Goal: Task Accomplishment & Management: Complete application form

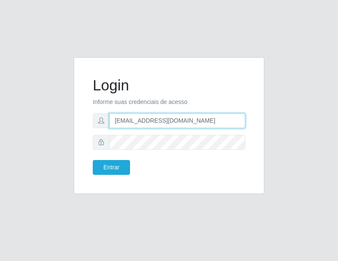
click at [188, 119] on input "[EMAIL_ADDRESS][DOMAIN_NAME]" at bounding box center [177, 120] width 136 height 15
click at [187, 119] on input "[EMAIL_ADDRESS][DOMAIN_NAME]" at bounding box center [177, 120] width 136 height 15
type input "[EMAIL_ADDRESS][DOMAIN_NAME]"
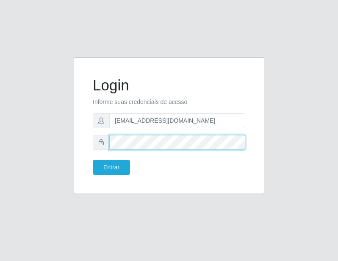
click at [12, 128] on div "Login Informe suas credenciais de acesso [EMAIL_ADDRESS][DOMAIN_NAME] Entrar" at bounding box center [169, 130] width 338 height 261
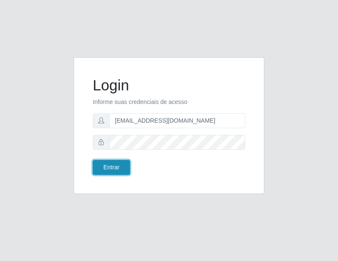
click at [109, 163] on button "Entrar" at bounding box center [111, 167] width 37 height 15
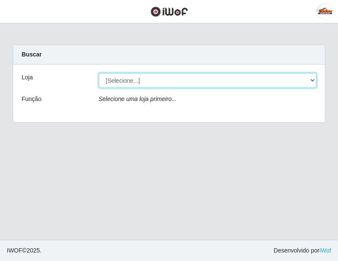
drag, startPoint x: 126, startPoint y: 87, endPoint x: 125, endPoint y: 82, distance: 4.7
click at [126, 86] on select "[Selecione...] Supermercado Tadeu - [GEOGRAPHIC_DATA]" at bounding box center [208, 80] width 218 height 15
select select "195"
click at [99, 73] on select "[Selecione...] Supermercado Tadeu - [GEOGRAPHIC_DATA]" at bounding box center [208, 80] width 218 height 15
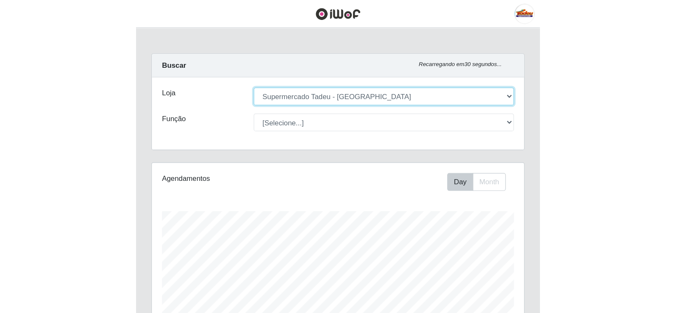
scroll to position [176, 310]
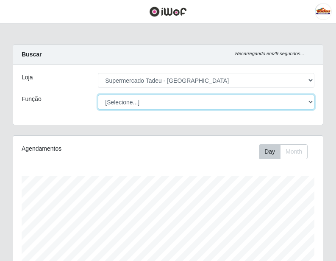
click at [124, 97] on select "[Selecione...] ASG ASG + ASG ++ Auxiliar de Estacionamento Auxiliar de Estacion…" at bounding box center [206, 101] width 216 height 15
select select "1"
click at [98, 94] on select "[Selecione...] ASG ASG + ASG ++ Auxiliar de Estacionamento Auxiliar de Estacion…" at bounding box center [206, 101] width 216 height 15
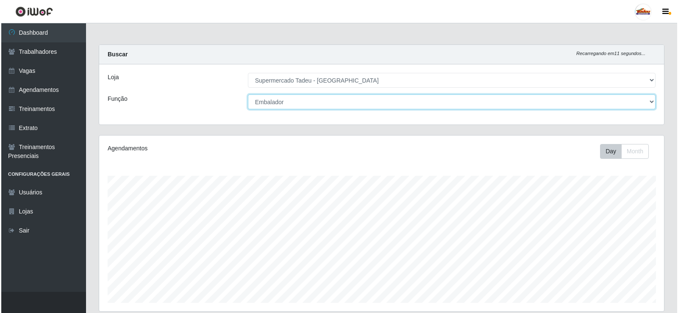
scroll to position [136, 0]
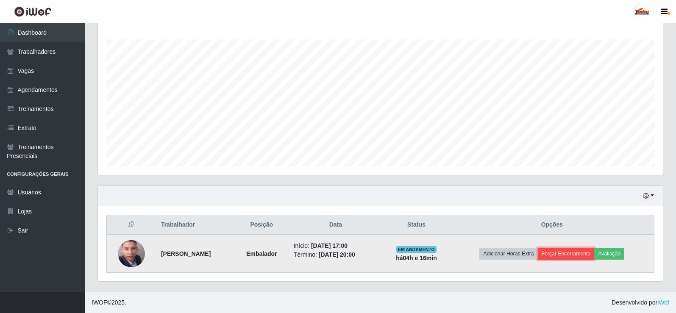
click at [338, 253] on button "Forçar Encerramento" at bounding box center [566, 254] width 57 height 12
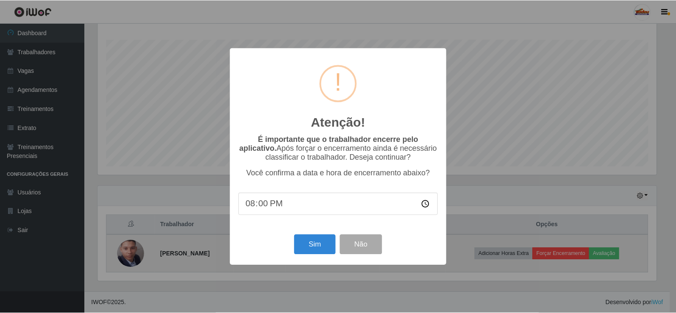
scroll to position [176, 560]
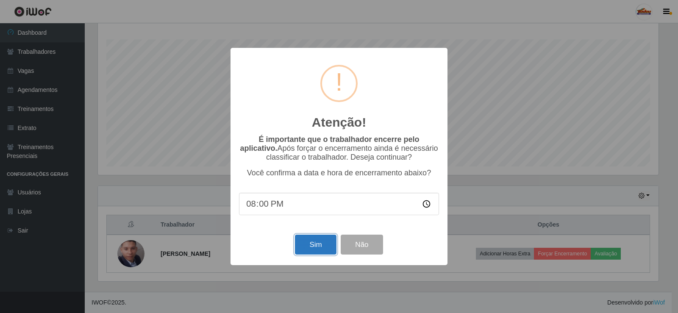
click at [325, 254] on button "Sim" at bounding box center [315, 245] width 41 height 20
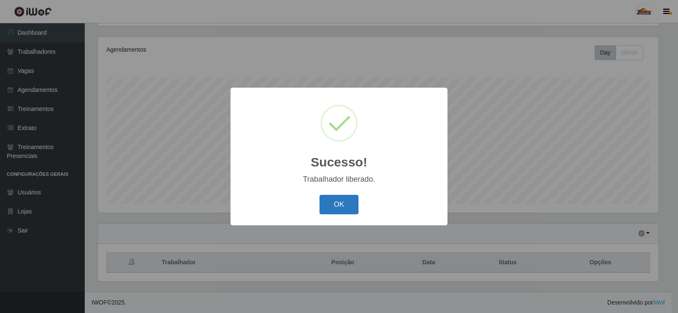
click at [333, 209] on button "OK" at bounding box center [338, 205] width 39 height 20
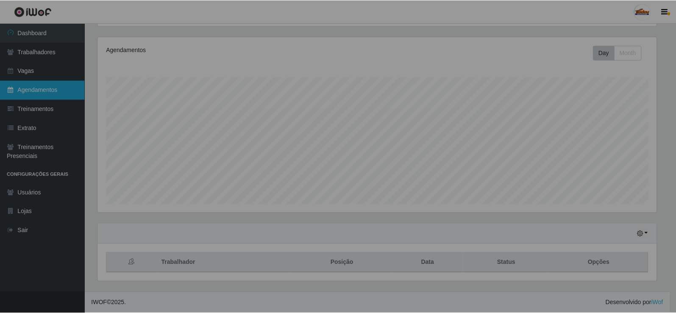
scroll to position [176, 565]
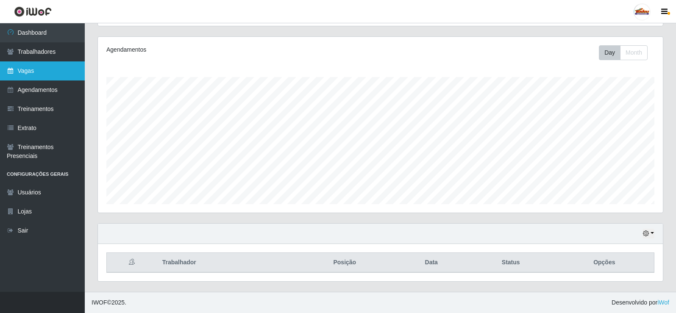
click at [32, 73] on link "Vagas" at bounding box center [42, 70] width 85 height 19
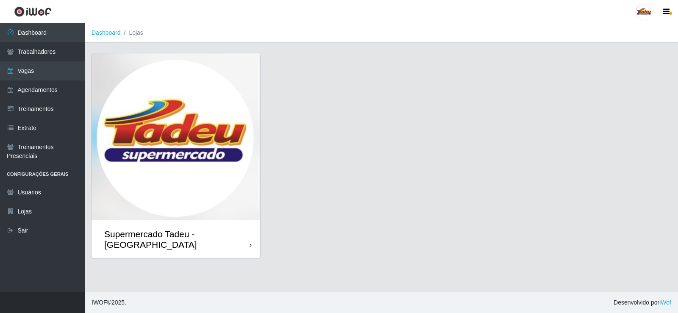
click at [198, 164] on img at bounding box center [176, 136] width 169 height 167
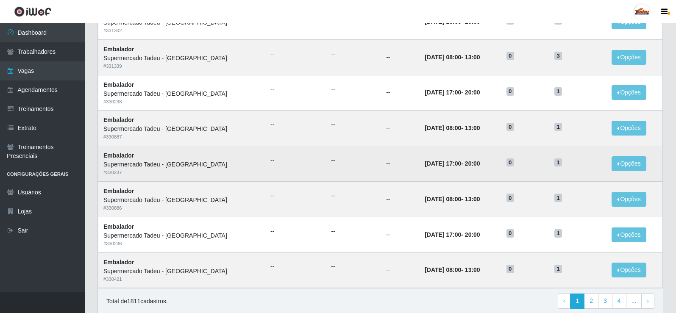
scroll to position [405, 0]
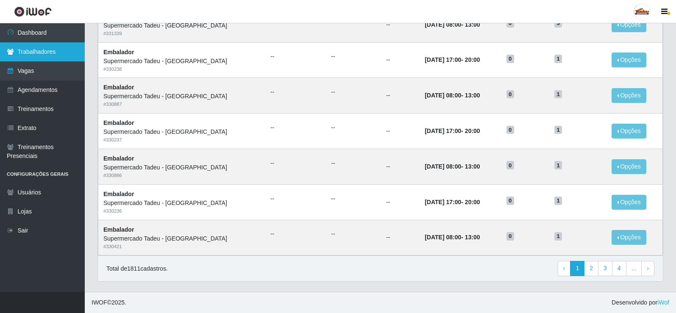
click at [38, 56] on link "Trabalhadores" at bounding box center [42, 51] width 85 height 19
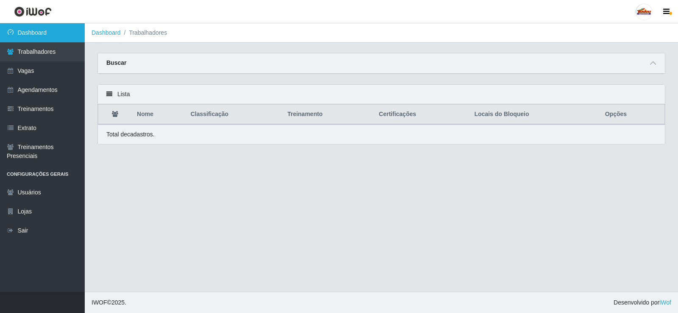
click at [39, 35] on link "Dashboard" at bounding box center [42, 32] width 85 height 19
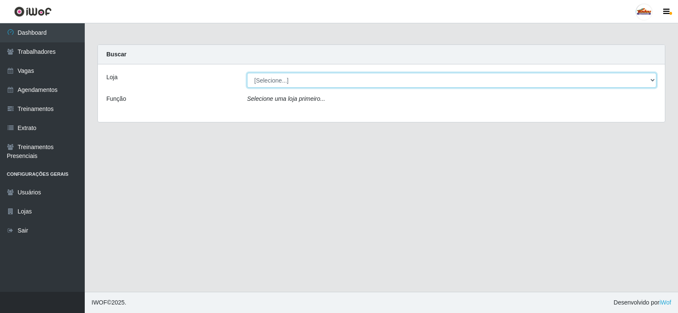
drag, startPoint x: 272, startPoint y: 78, endPoint x: 272, endPoint y: 87, distance: 8.9
click at [272, 78] on select "[Selecione...] Supermercado Tadeu - [GEOGRAPHIC_DATA]" at bounding box center [451, 80] width 409 height 15
select select "195"
click at [247, 73] on select "[Selecione...] Supermercado Tadeu - [GEOGRAPHIC_DATA]" at bounding box center [451, 80] width 409 height 15
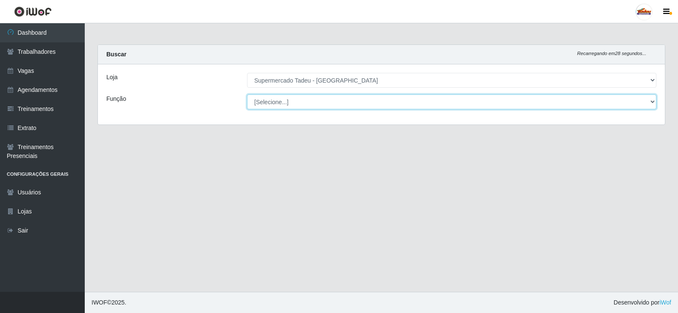
click at [279, 104] on select "[Selecione...] ASG ASG + ASG ++ Auxiliar de Estacionamento Auxiliar de Estacion…" at bounding box center [451, 101] width 409 height 15
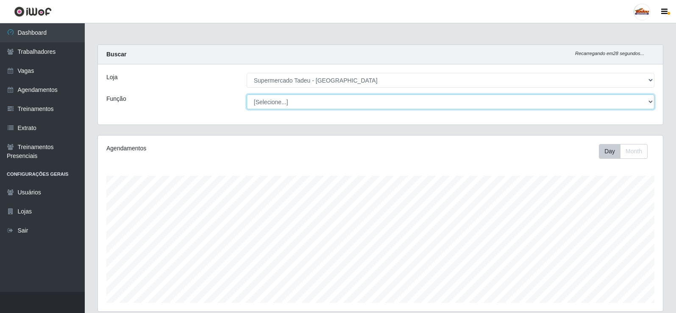
scroll to position [176, 565]
click at [275, 103] on select "[Selecione...] ASG ASG + ASG ++ Auxiliar de Estacionamento Auxiliar de Estacion…" at bounding box center [451, 101] width 408 height 15
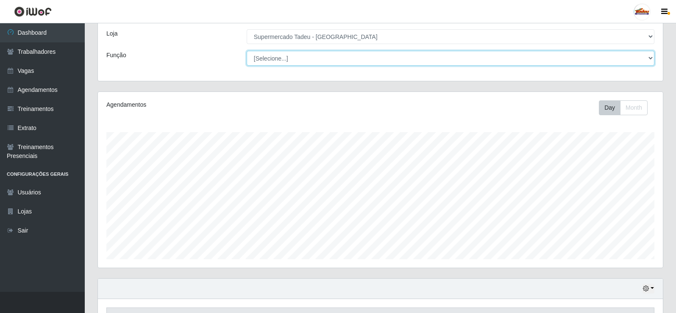
scroll to position [0, 0]
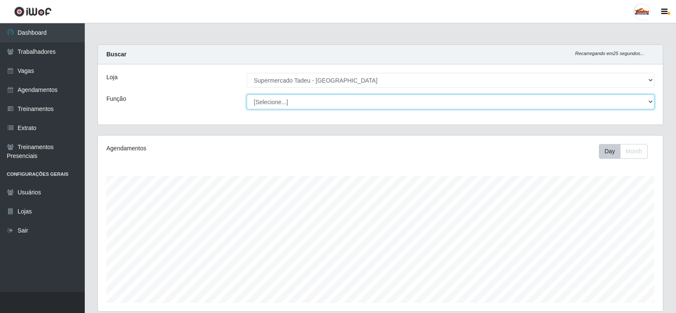
click at [275, 103] on select "[Selecione...] ASG ASG + ASG ++ Auxiliar de Estacionamento Auxiliar de Estacion…" at bounding box center [451, 101] width 408 height 15
drag, startPoint x: 269, startPoint y: 100, endPoint x: 275, endPoint y: 105, distance: 8.1
click at [270, 100] on select "[Selecione...] ASG ASG + ASG ++ Auxiliar de Estacionamento Auxiliar de Estacion…" at bounding box center [451, 101] width 408 height 15
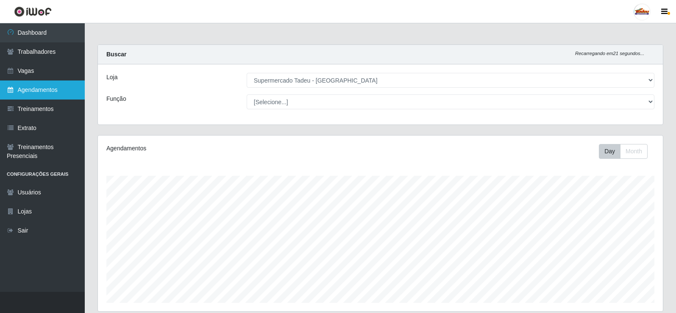
drag, startPoint x: 27, startPoint y: 69, endPoint x: 75, endPoint y: 81, distance: 50.0
click at [27, 69] on link "Vagas" at bounding box center [42, 70] width 85 height 19
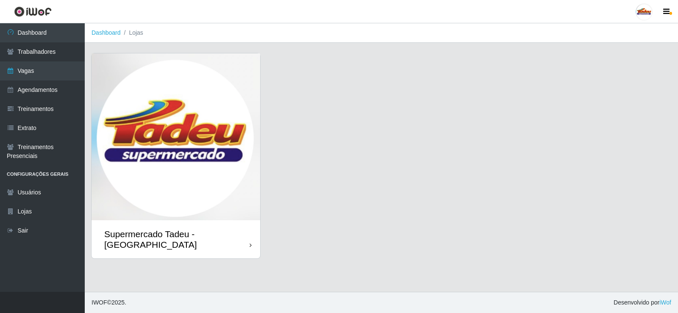
click at [235, 161] on img at bounding box center [176, 136] width 169 height 167
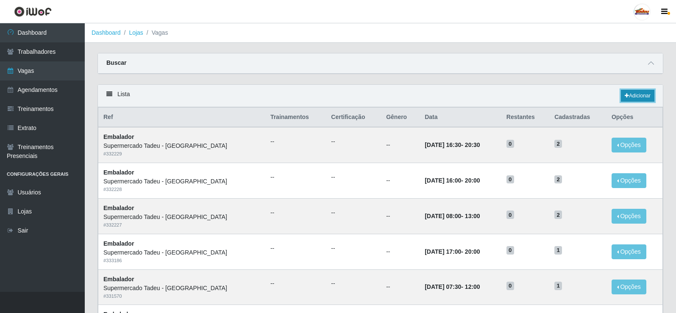
click at [338, 99] on link "Adicionar" at bounding box center [637, 96] width 33 height 12
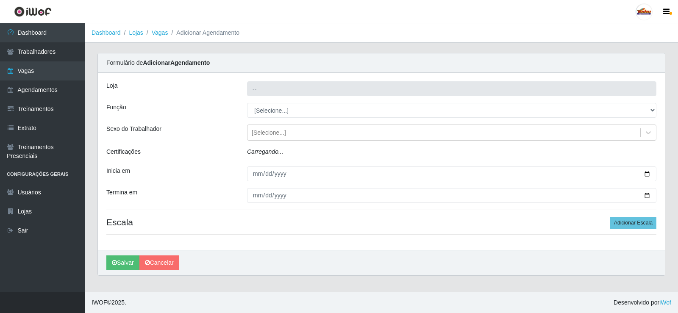
type input "Supermercado Tadeu - [GEOGRAPHIC_DATA]"
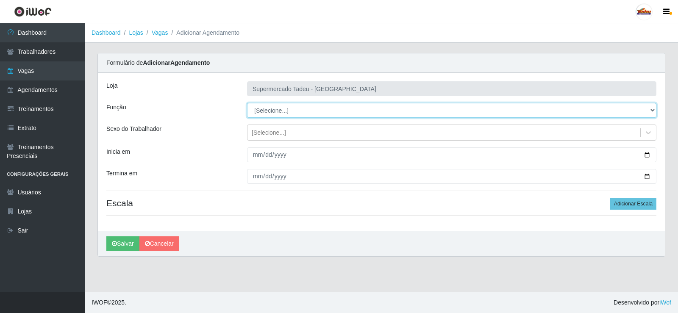
click at [282, 114] on select "[Selecione...] ASG ASG + ASG ++ Auxiliar de Estacionamento Auxiliar de Estacion…" at bounding box center [451, 110] width 409 height 15
select select "1"
click at [247, 103] on select "[Selecione...] ASG ASG + ASG ++ Auxiliar de Estacionamento Auxiliar de Estacion…" at bounding box center [451, 110] width 409 height 15
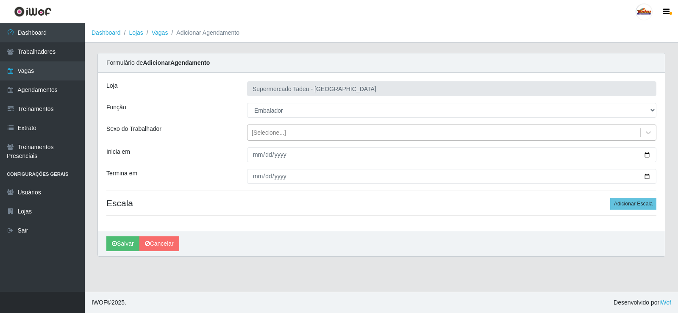
click at [275, 134] on div "[Selecione...]" at bounding box center [269, 132] width 34 height 9
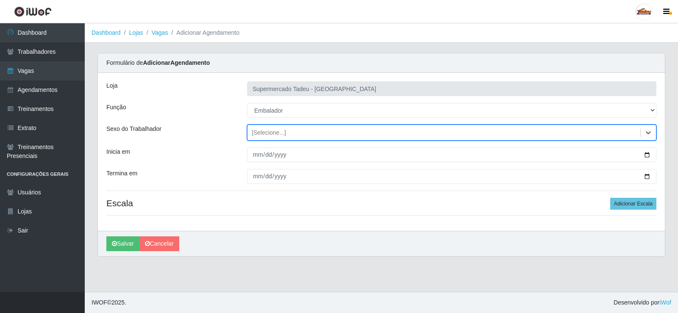
click at [275, 134] on div "[Selecione...]" at bounding box center [269, 132] width 34 height 9
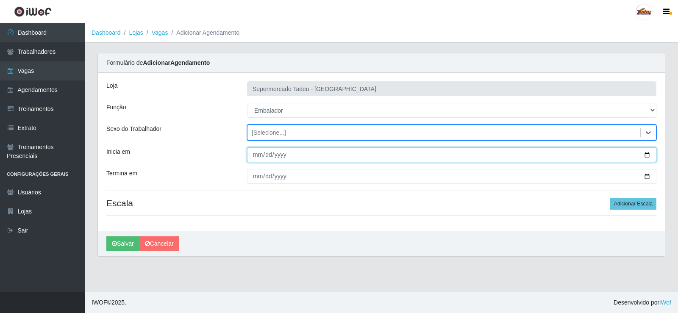
drag, startPoint x: 272, startPoint y: 161, endPoint x: 255, endPoint y: 154, distance: 17.5
click at [270, 159] on input "Inicia em" at bounding box center [451, 154] width 409 height 15
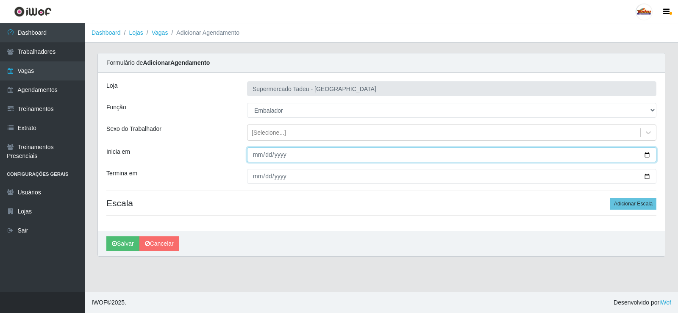
click at [257, 157] on input "Inicia em" at bounding box center [451, 154] width 409 height 15
click at [255, 161] on input "Inicia em" at bounding box center [451, 154] width 409 height 15
type input "[DATE]"
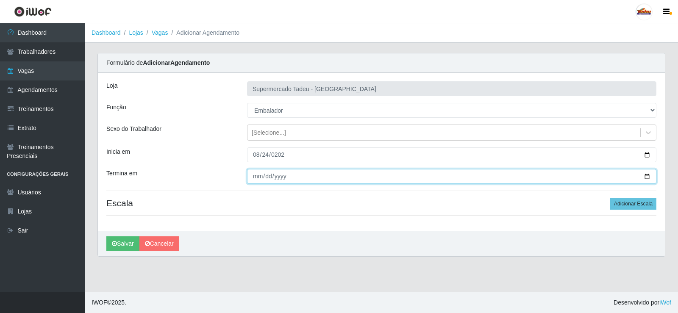
click at [258, 176] on input "Termina em" at bounding box center [451, 176] width 409 height 15
type input "[DATE]"
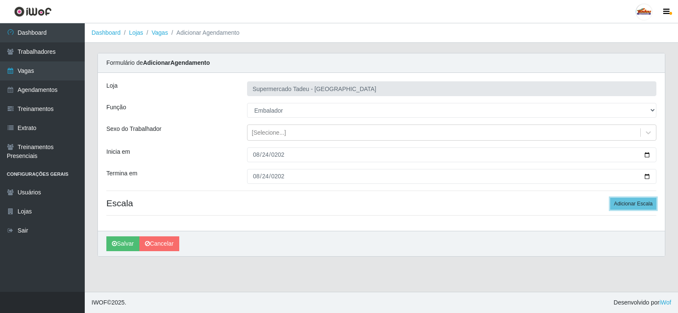
drag, startPoint x: 644, startPoint y: 207, endPoint x: 597, endPoint y: 211, distance: 46.8
click at [338, 207] on button "Adicionar Escala" at bounding box center [633, 204] width 46 height 12
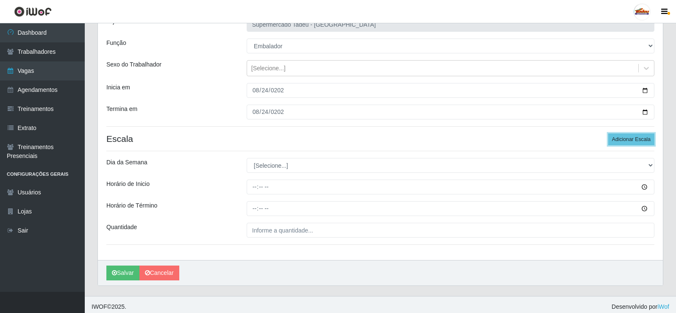
scroll to position [69, 0]
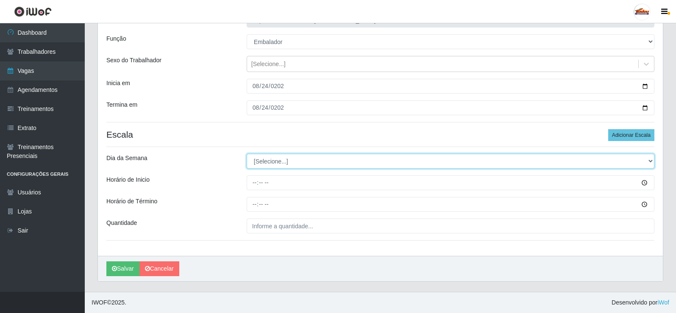
click at [268, 162] on select "[Selecione...] Segunda Terça Quarta Quinta Sexta Sábado Domingo" at bounding box center [451, 161] width 408 height 15
select select "0"
click at [247, 154] on select "[Selecione...] Segunda Terça Quarta Quinta Sexta Sábado Domingo" at bounding box center [451, 161] width 408 height 15
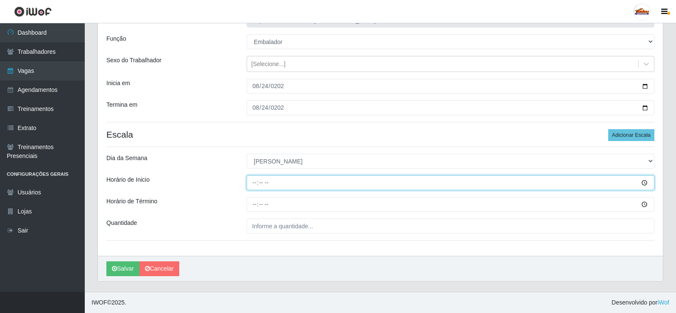
click at [261, 179] on input "Horário de Inicio" at bounding box center [451, 182] width 408 height 15
click at [255, 183] on input "Horário de Inicio" at bounding box center [451, 182] width 408 height 15
type input "08:00"
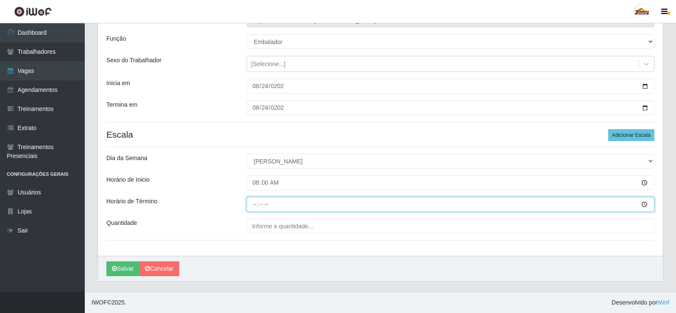
click at [250, 203] on input "Horário de Término" at bounding box center [451, 204] width 408 height 15
type input "12:00"
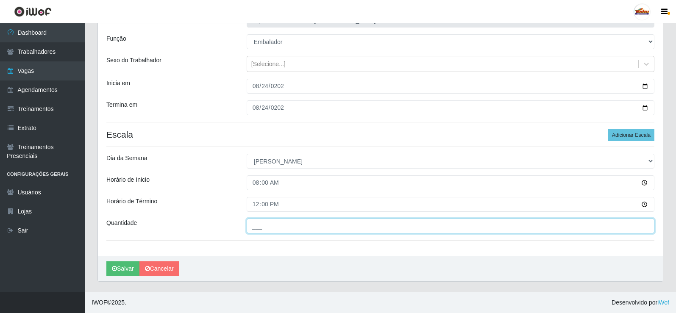
click at [338, 230] on input "___" at bounding box center [451, 226] width 408 height 15
type input "2__"
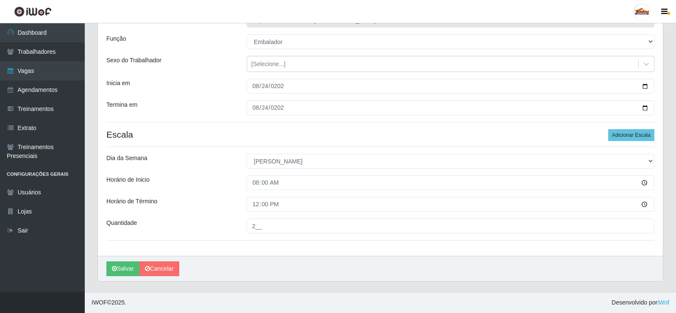
click at [221, 216] on div "Loja Supermercado Tadeu - [GEOGRAPHIC_DATA] Função [Selecione...] ASG ASG + ASG…" at bounding box center [380, 130] width 565 height 252
click at [117, 260] on icon "submit" at bounding box center [114, 269] width 5 height 6
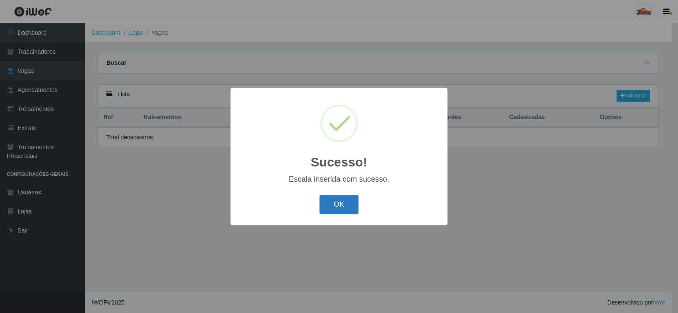
click at [338, 205] on button "OK" at bounding box center [338, 205] width 39 height 20
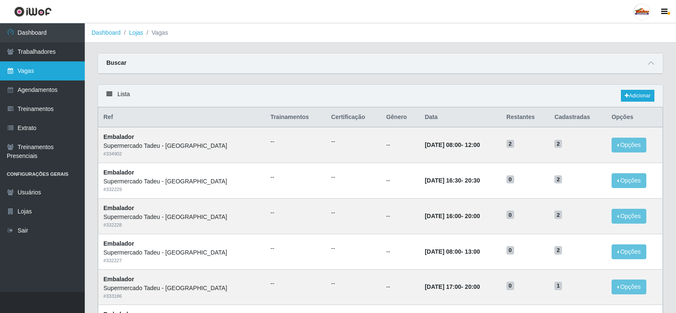
click at [37, 69] on link "Vagas" at bounding box center [42, 70] width 85 height 19
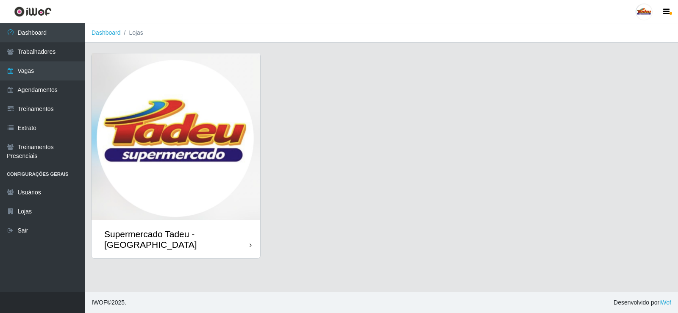
click at [197, 158] on img at bounding box center [176, 136] width 169 height 167
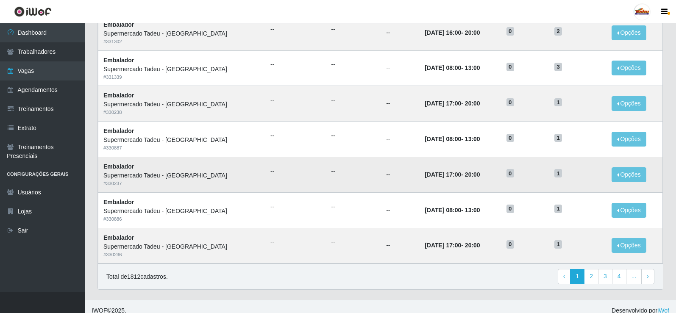
scroll to position [405, 0]
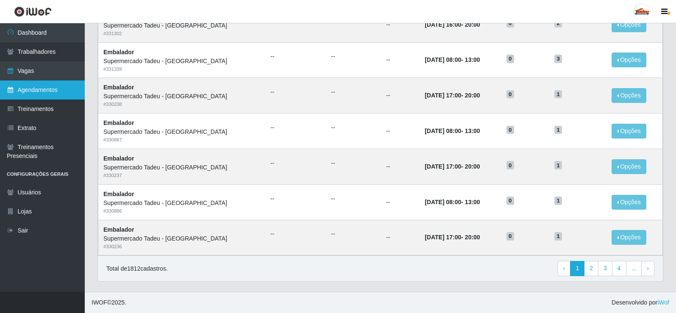
click at [44, 92] on link "Agendamentos" at bounding box center [42, 89] width 85 height 19
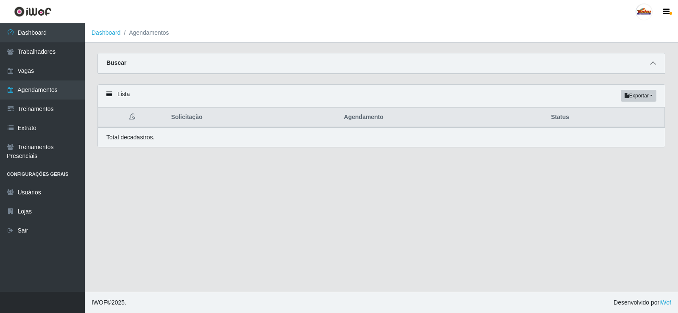
click at [338, 64] on icon at bounding box center [653, 63] width 6 height 6
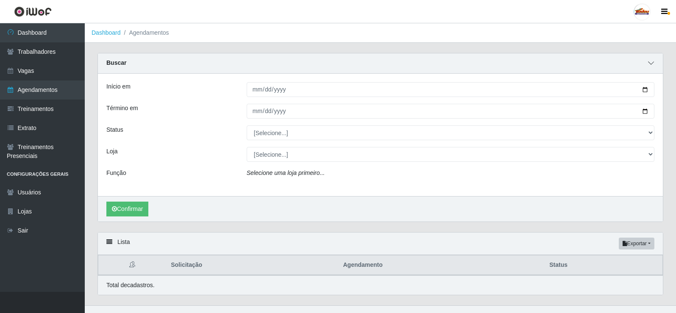
click at [338, 65] on icon at bounding box center [651, 63] width 6 height 6
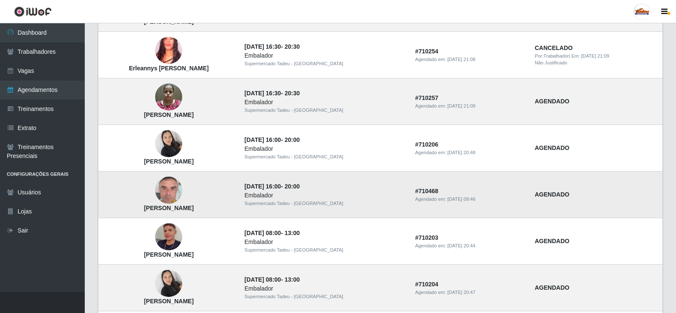
scroll to position [127, 0]
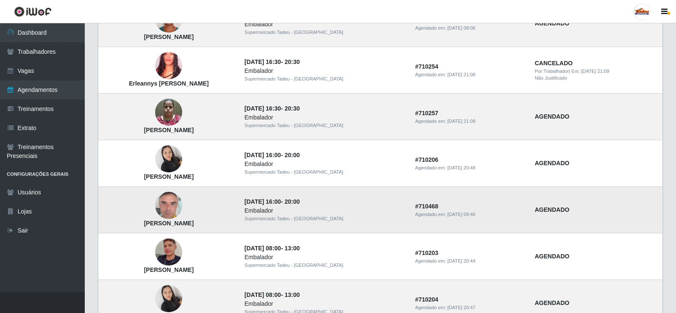
click at [178, 207] on img at bounding box center [168, 206] width 27 height 48
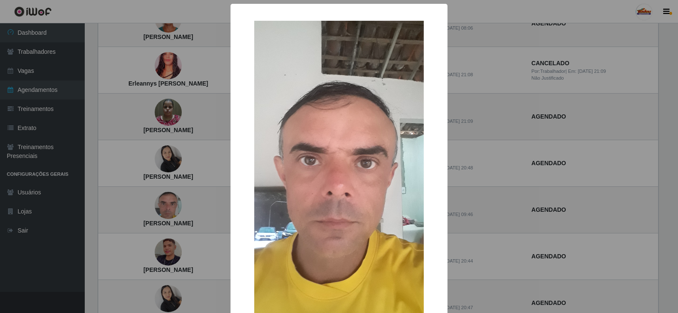
click at [338, 156] on div "× [PERSON_NAME] OK Cancel" at bounding box center [339, 156] width 678 height 313
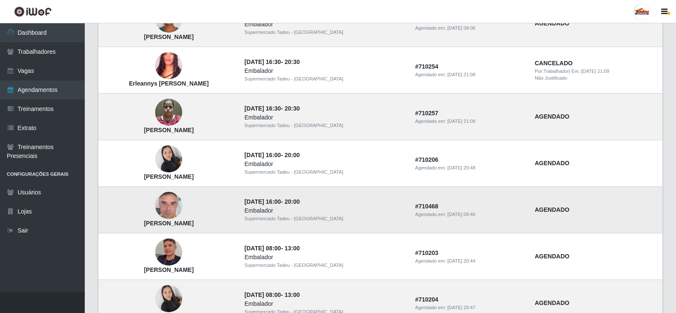
click at [170, 205] on img at bounding box center [168, 206] width 27 height 48
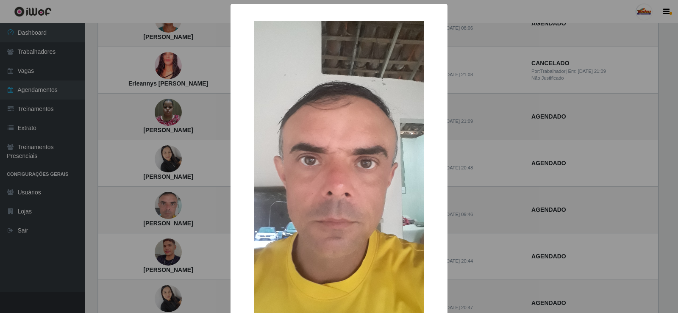
click at [338, 195] on div "× [PERSON_NAME] OK Cancel" at bounding box center [339, 156] width 678 height 313
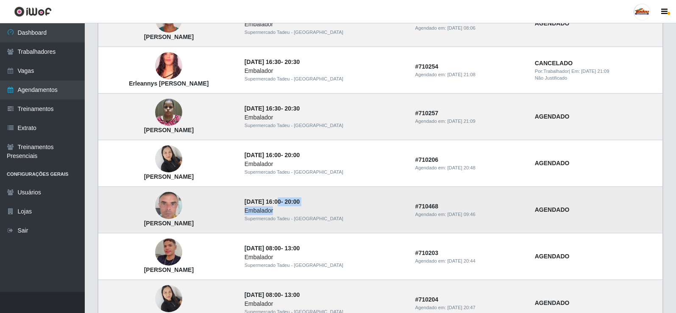
drag, startPoint x: 285, startPoint y: 201, endPoint x: 341, endPoint y: 208, distance: 56.3
click at [338, 208] on td "[DATE] 16:00 - 20:00 Embalador Supermercado Tadeu - [GEOGRAPHIC_DATA]" at bounding box center [324, 210] width 171 height 47
click at [338, 208] on div "Embalador" at bounding box center [324, 210] width 161 height 9
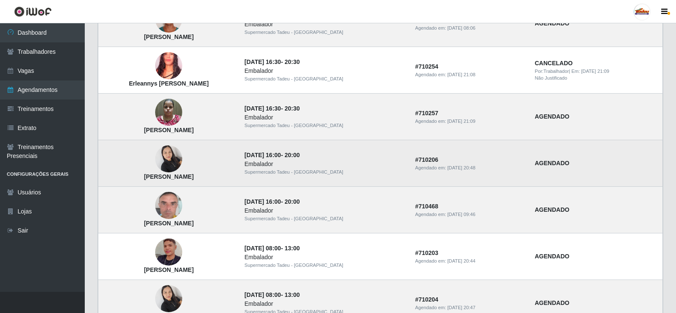
click at [166, 155] on img at bounding box center [168, 159] width 27 height 36
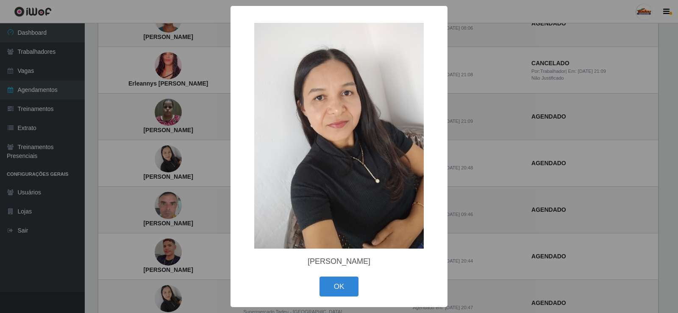
click at [187, 176] on div "× [PERSON_NAME]" at bounding box center [339, 156] width 678 height 313
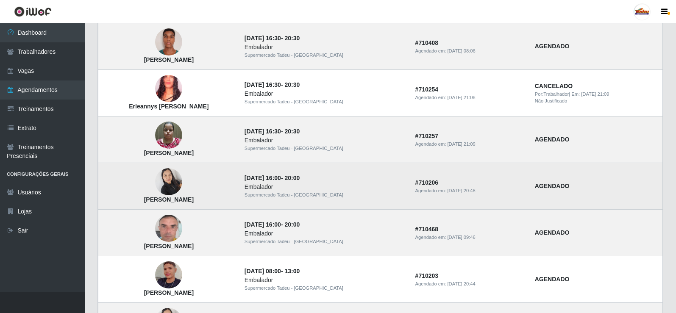
scroll to position [85, 0]
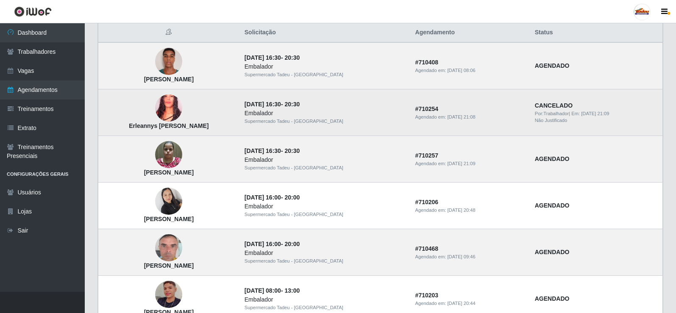
click at [171, 107] on img at bounding box center [168, 108] width 27 height 48
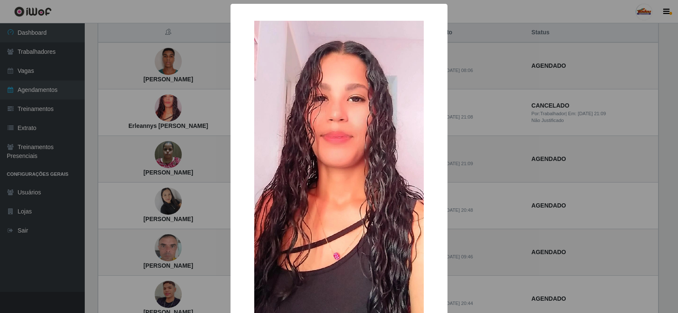
click at [338, 170] on div "× Erleannys [PERSON_NAME] OK Cancel" at bounding box center [339, 156] width 678 height 313
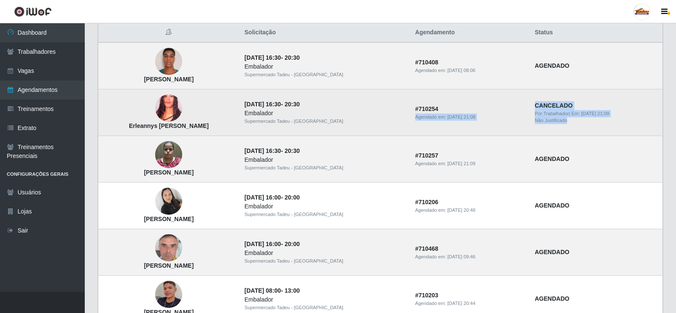
drag, startPoint x: 453, startPoint y: 108, endPoint x: 596, endPoint y: 123, distance: 143.5
click at [338, 123] on tr "Erleannys [PERSON_NAME] [DATE] 16:30 - 20:30 Embalador Supermercado Tadeu - [GE…" at bounding box center [380, 112] width 564 height 47
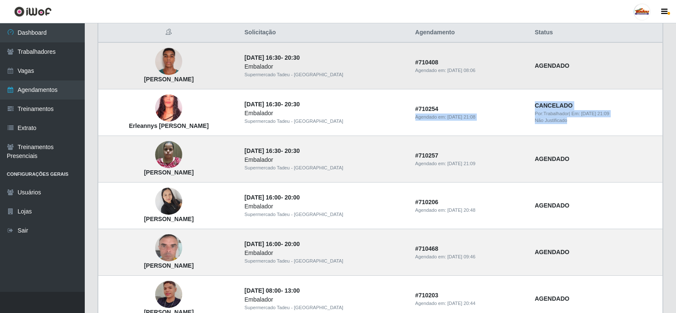
click at [169, 58] on img at bounding box center [168, 62] width 27 height 36
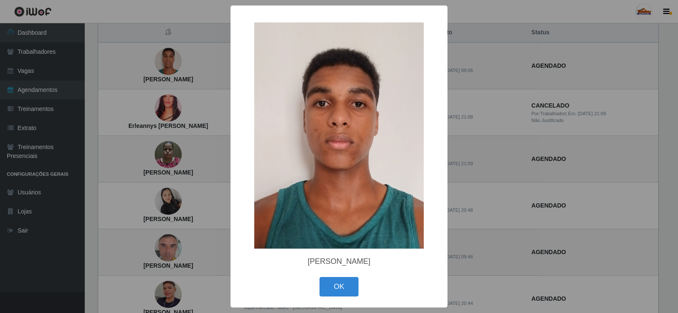
click at [178, 86] on div "× [PERSON_NAME] OK Cancel" at bounding box center [339, 156] width 678 height 313
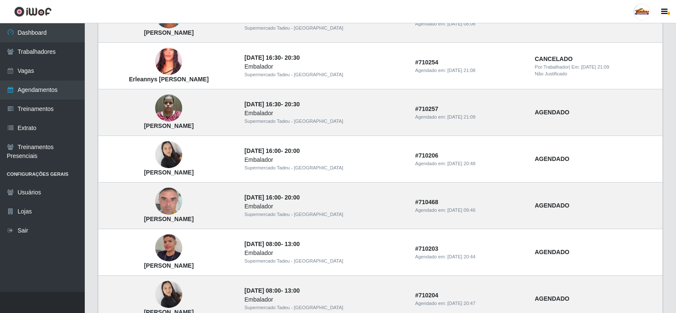
scroll to position [0, 0]
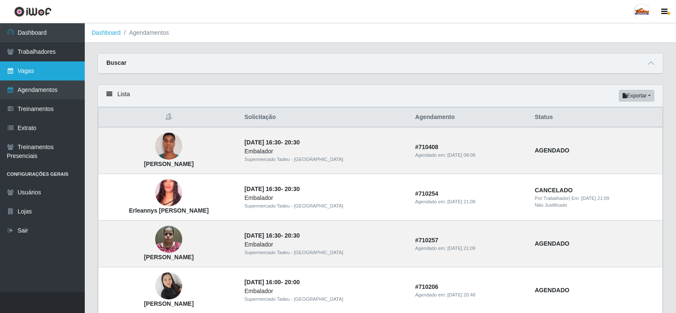
click at [8, 68] on link "Vagas" at bounding box center [42, 70] width 85 height 19
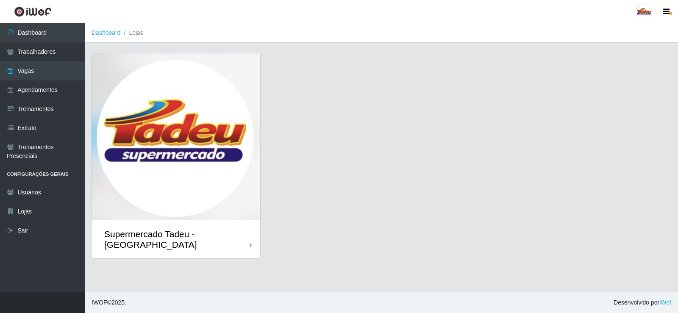
click at [105, 128] on img at bounding box center [176, 136] width 169 height 167
